Goal: Find specific page/section: Find specific page/section

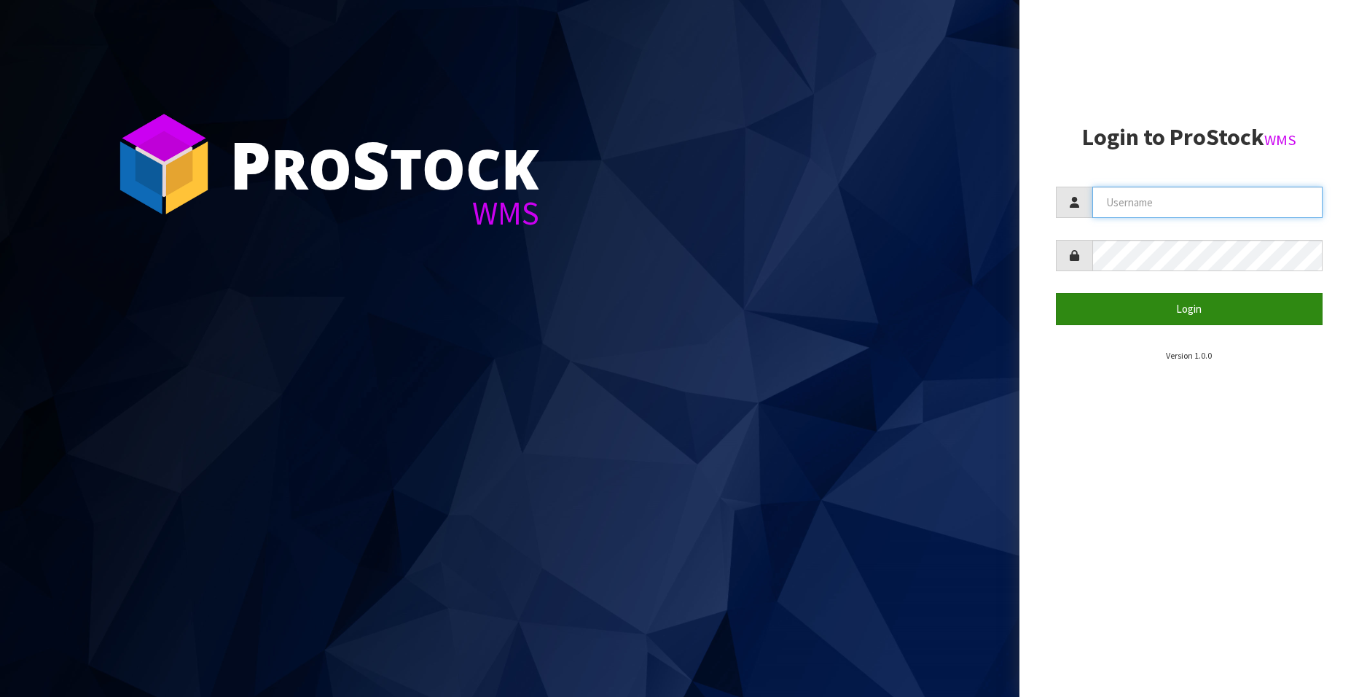
type input "[EMAIL_ADDRESS][DOMAIN_NAME]"
click at [1134, 305] on button "Login" at bounding box center [1189, 308] width 267 height 31
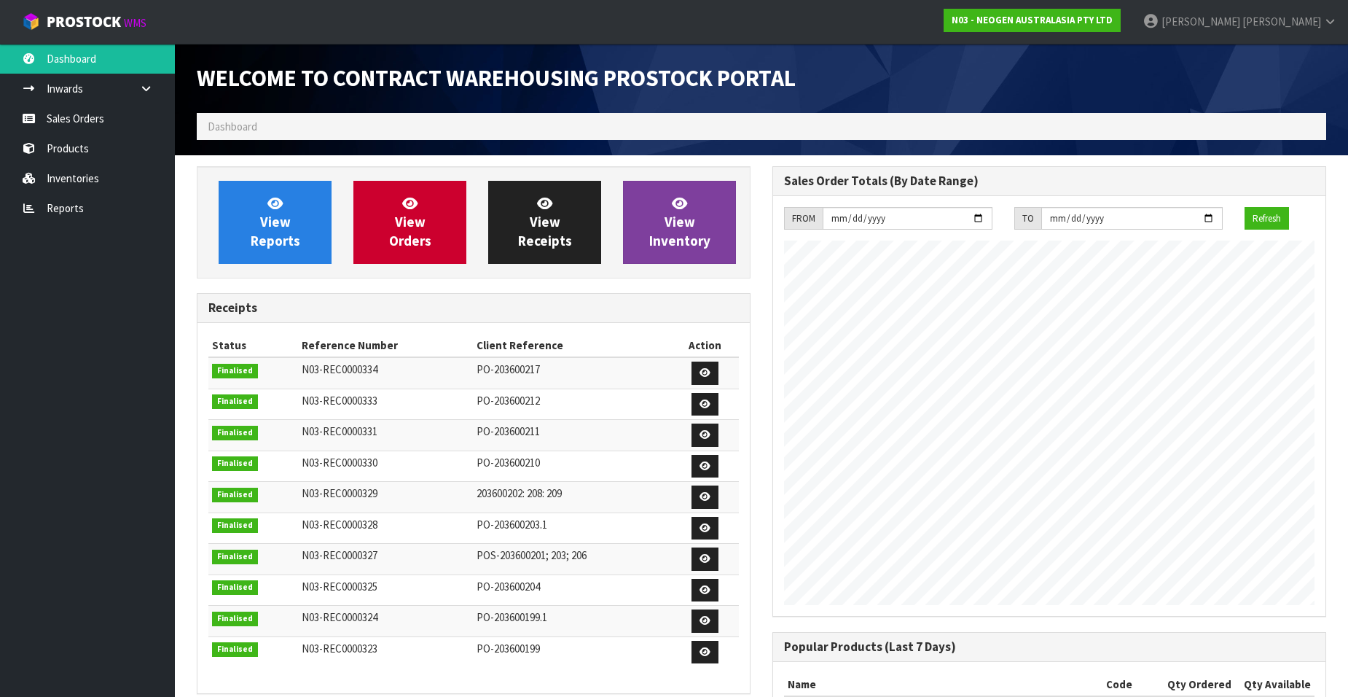
scroll to position [808, 576]
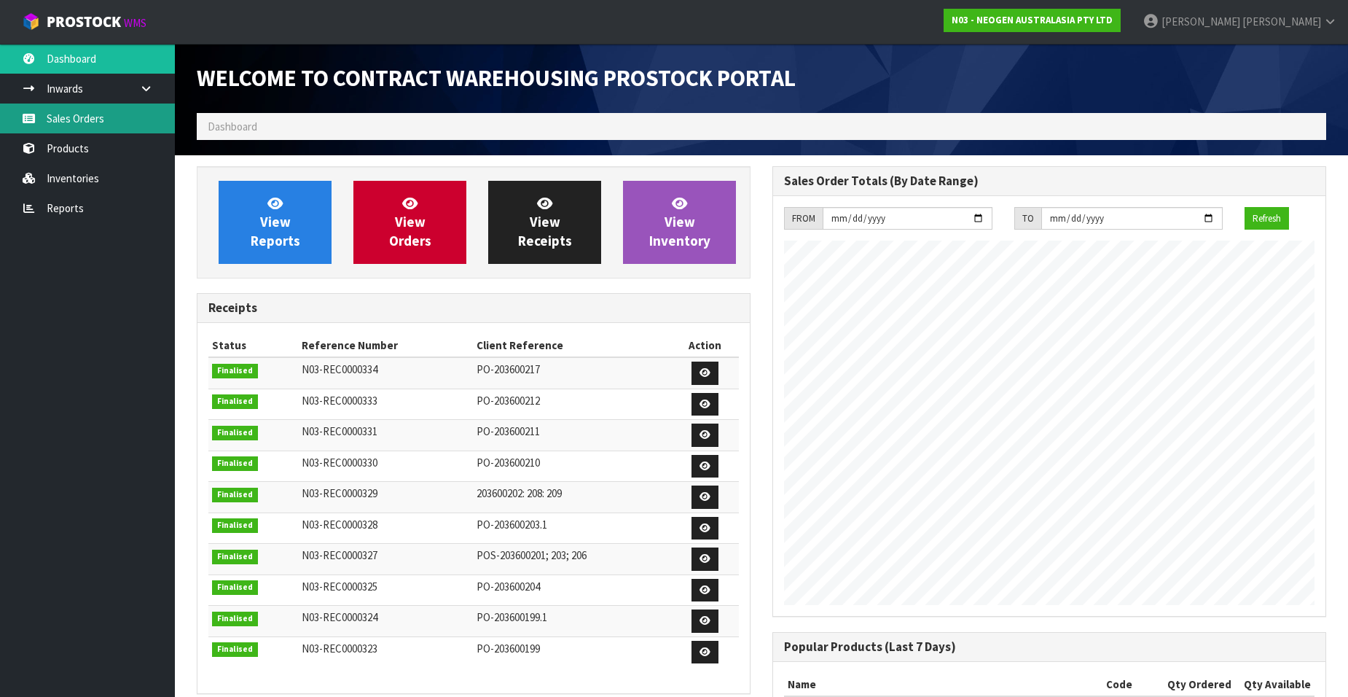
click at [122, 122] on link "Sales Orders" at bounding box center [87, 118] width 175 height 30
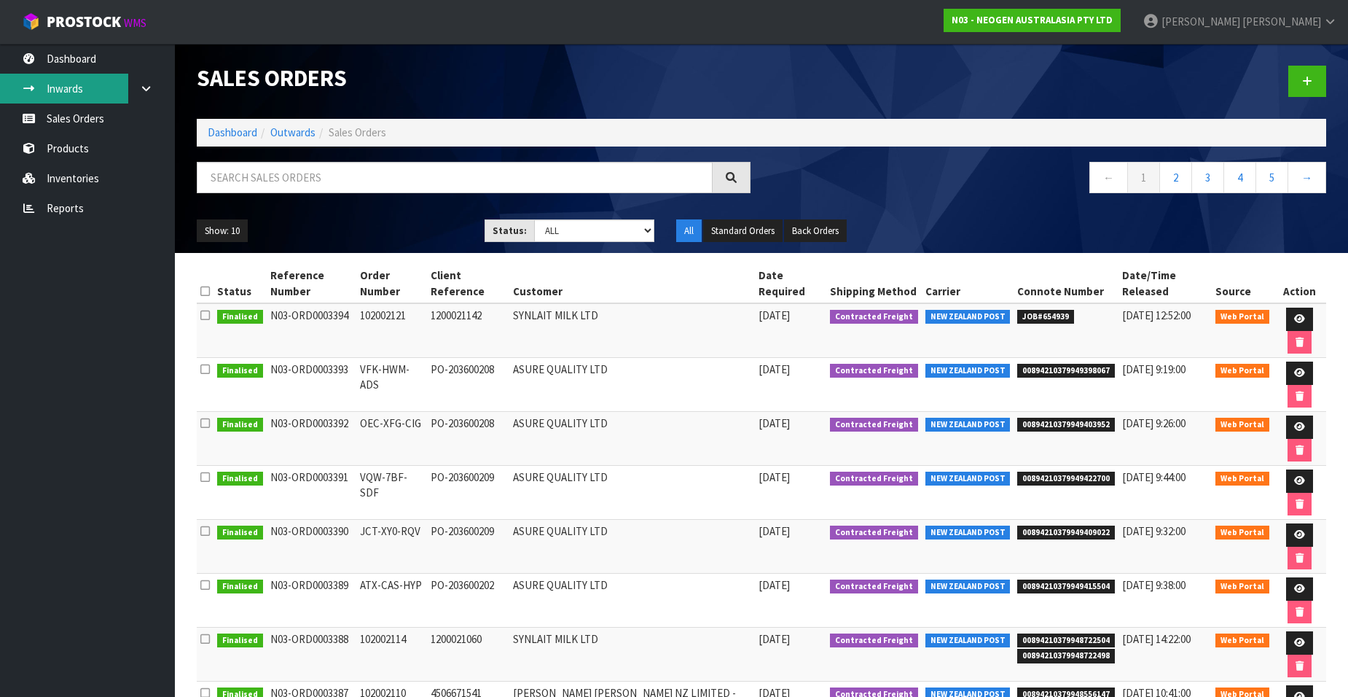
click at [64, 90] on link "Inwards" at bounding box center [87, 89] width 175 height 30
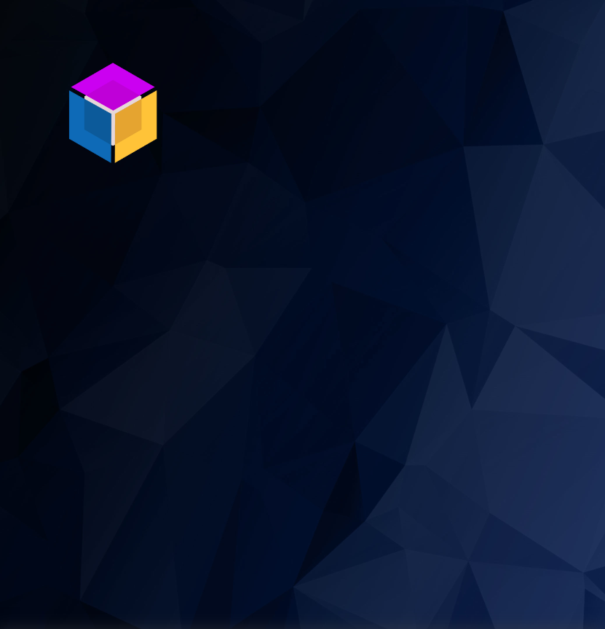
type input "[EMAIL_ADDRESS][DOMAIN_NAME]"
drag, startPoint x: 579, startPoint y: 0, endPoint x: 461, endPoint y: 23, distance: 120.2
click at [458, 23] on section "P ro S tock WMS" at bounding box center [302, 314] width 605 height 629
drag, startPoint x: 451, startPoint y: 63, endPoint x: 487, endPoint y: 70, distance: 37.2
click at [451, 63] on section "P ro S tock WMS" at bounding box center [302, 314] width 605 height 629
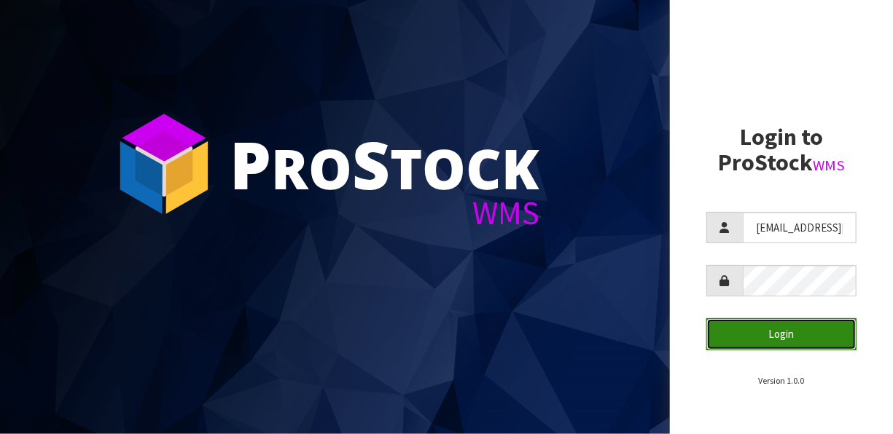
click at [795, 332] on button "Login" at bounding box center [781, 333] width 150 height 31
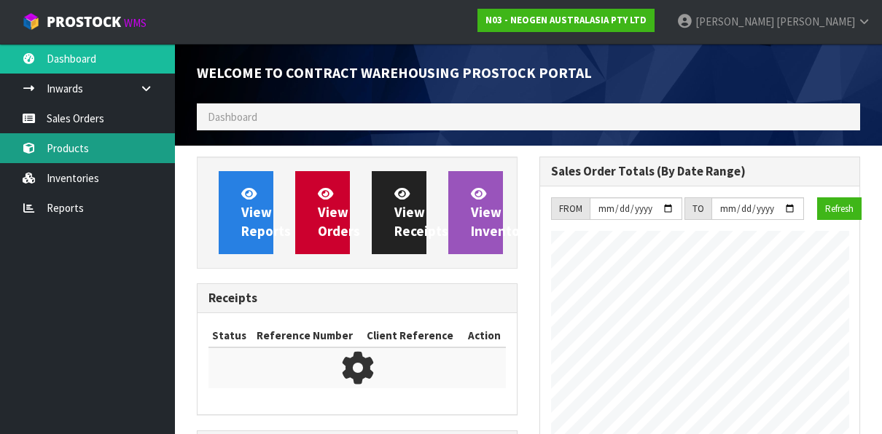
scroll to position [1116, 342]
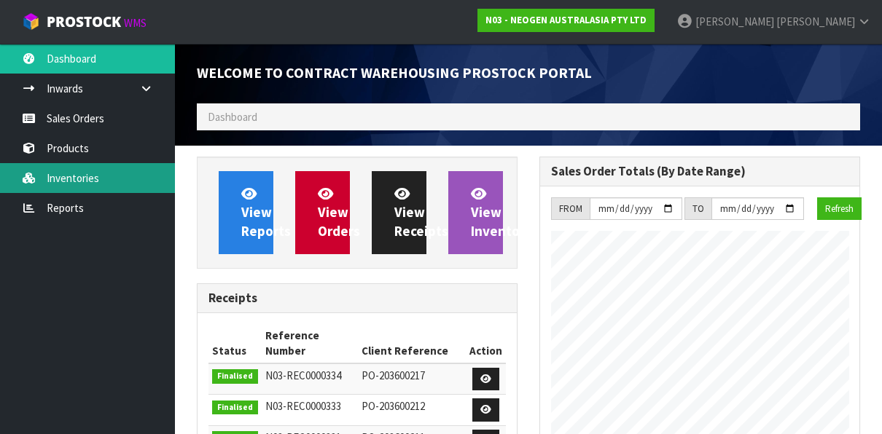
click at [75, 171] on link "Inventories" at bounding box center [87, 178] width 175 height 30
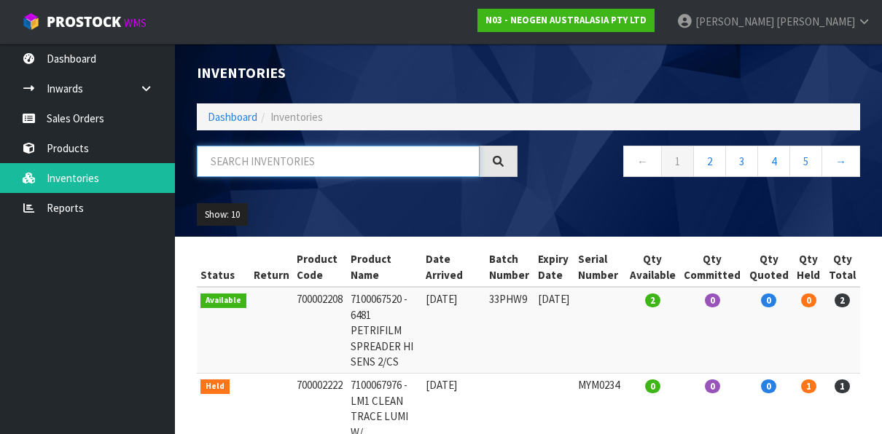
click at [282, 162] on input "text" at bounding box center [338, 161] width 283 height 31
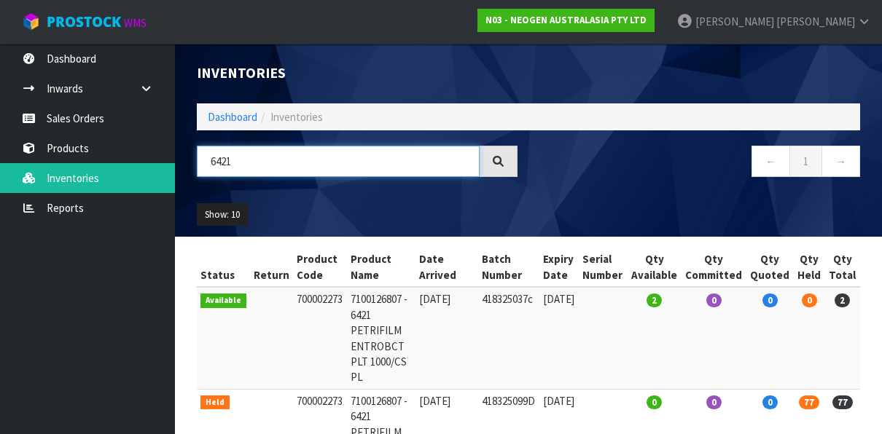
type input "6421"
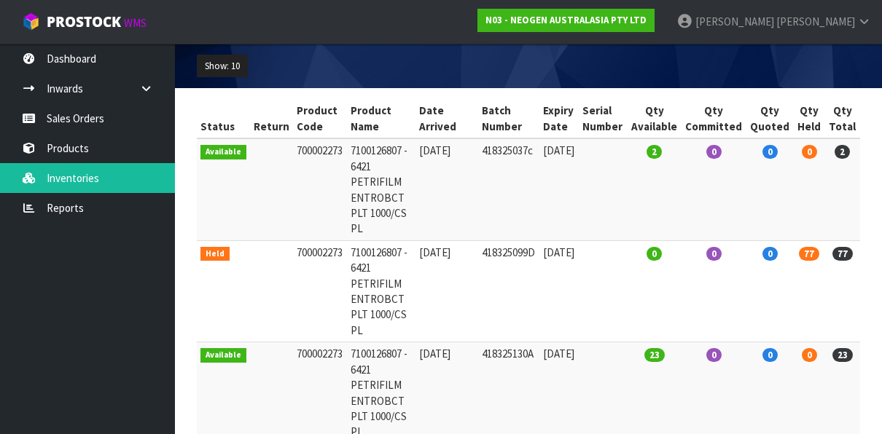
scroll to position [221, 0]
